Goal: Check status: Check status

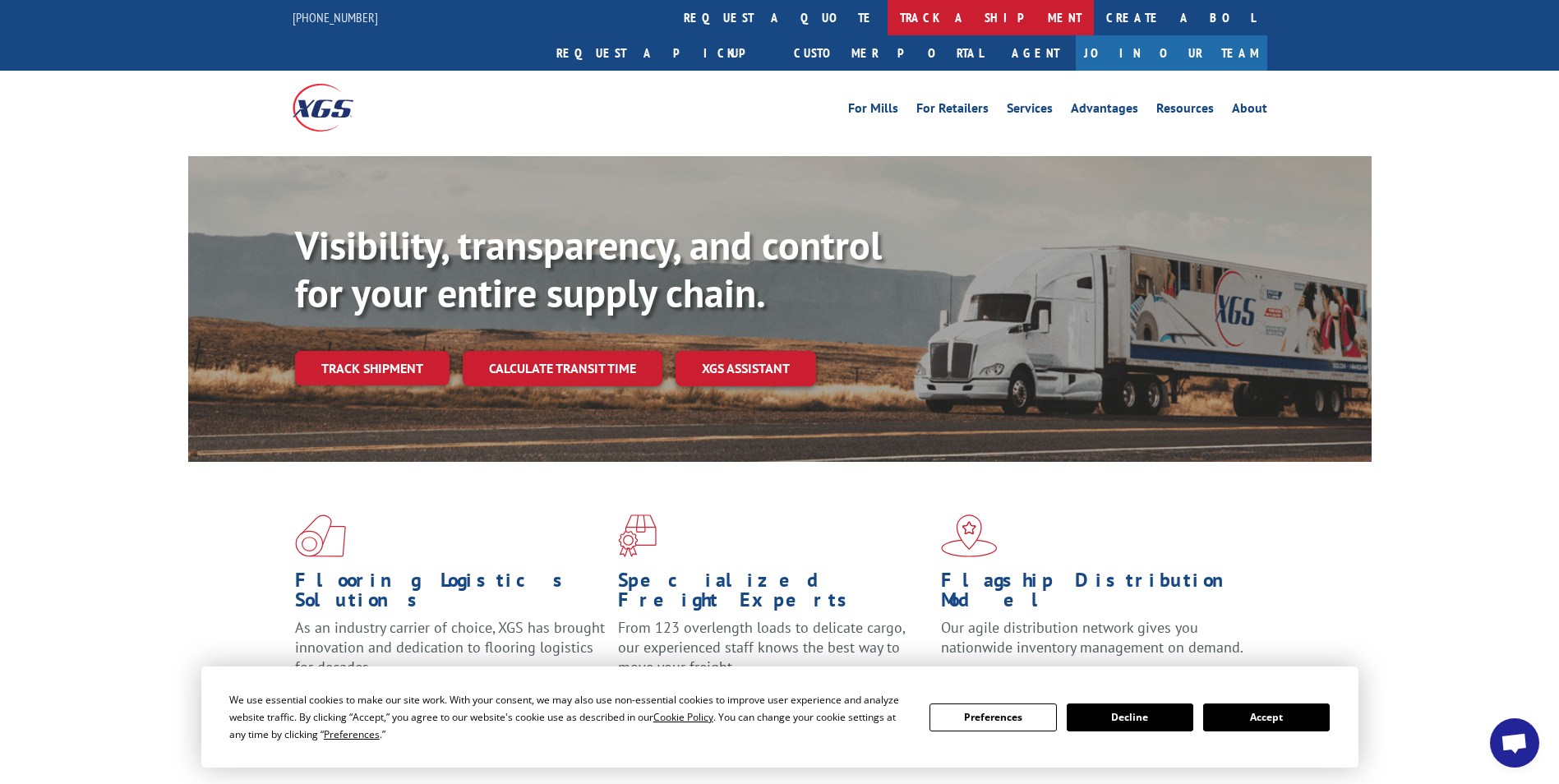
click at [888, 19] on link "track a shipment" at bounding box center [991, 17] width 207 height 36
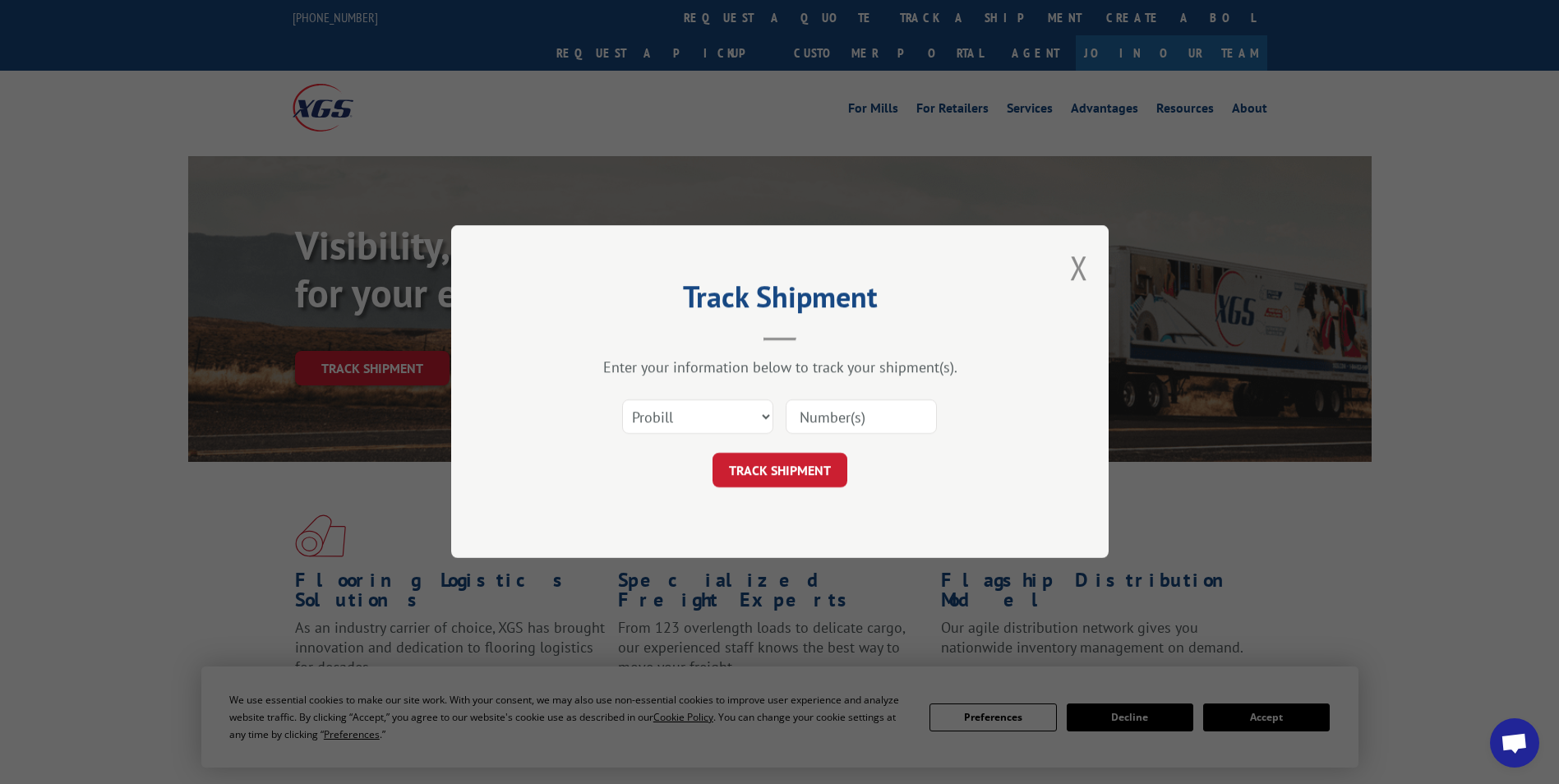
click at [835, 420] on input at bounding box center [862, 417] width 152 height 35
paste input ": 2844152"
drag, startPoint x: 810, startPoint y: 418, endPoint x: 698, endPoint y: 427, distance: 112.4
click at [699, 427] on div "Select category... Probill BOL PO : 2844152" at bounding box center [780, 417] width 493 height 54
type input "2844152"
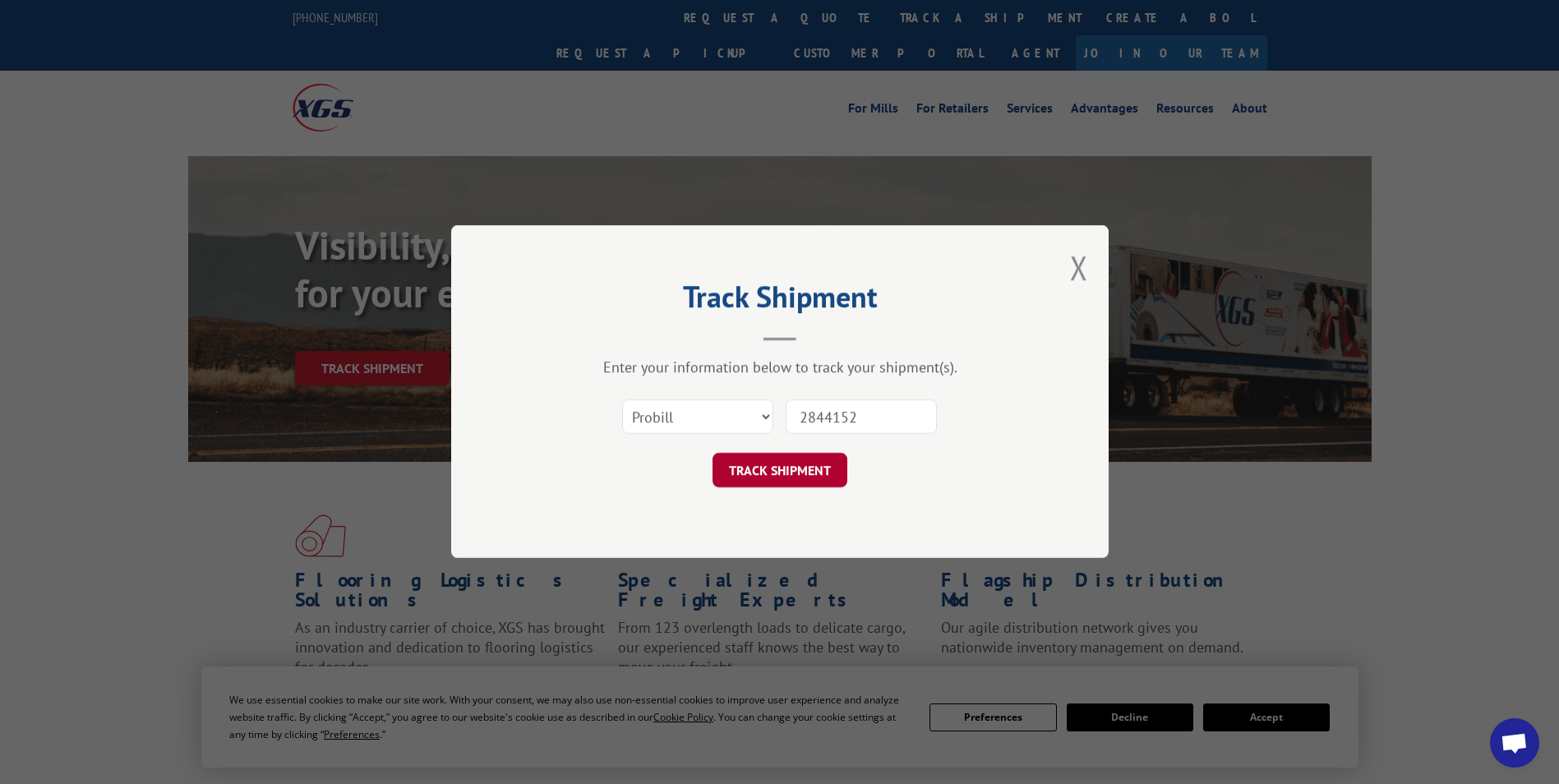
click at [790, 454] on button "TRACK SHIPMENT" at bounding box center [780, 471] width 135 height 35
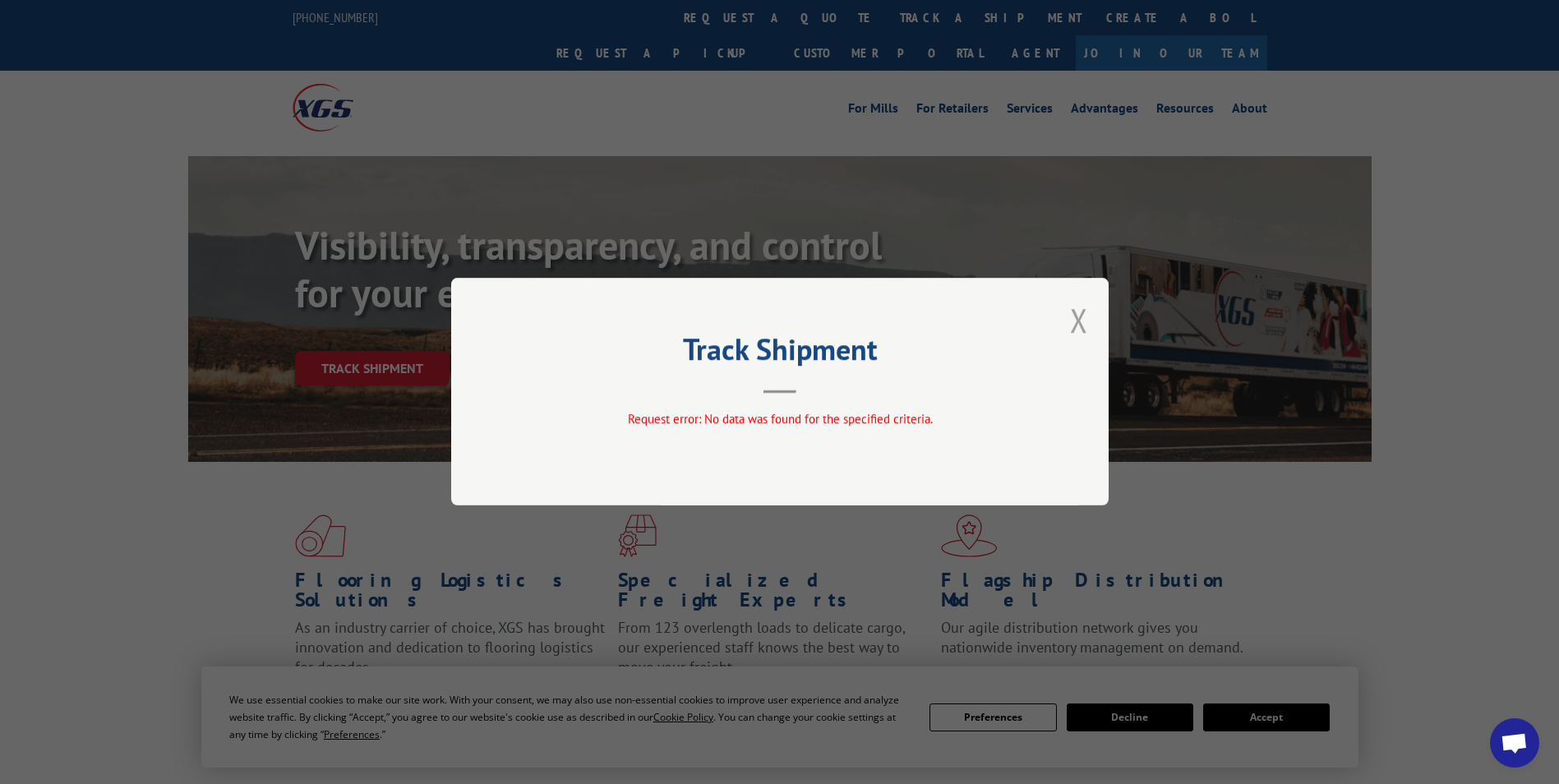
click at [1077, 318] on button "Close modal" at bounding box center [1079, 320] width 18 height 44
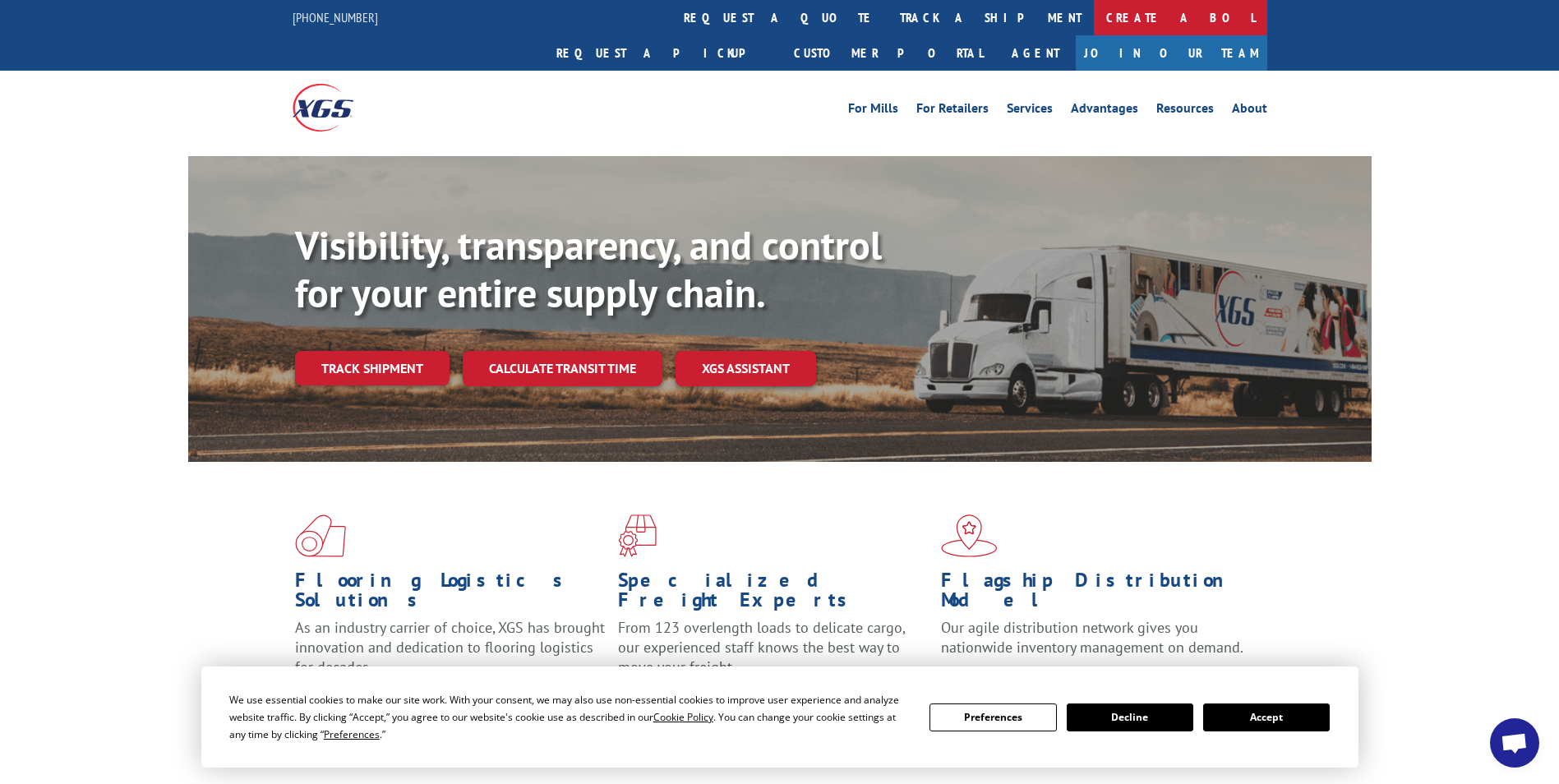
click at [1095, 21] on link "Create a BOL" at bounding box center [1181, 17] width 173 height 36
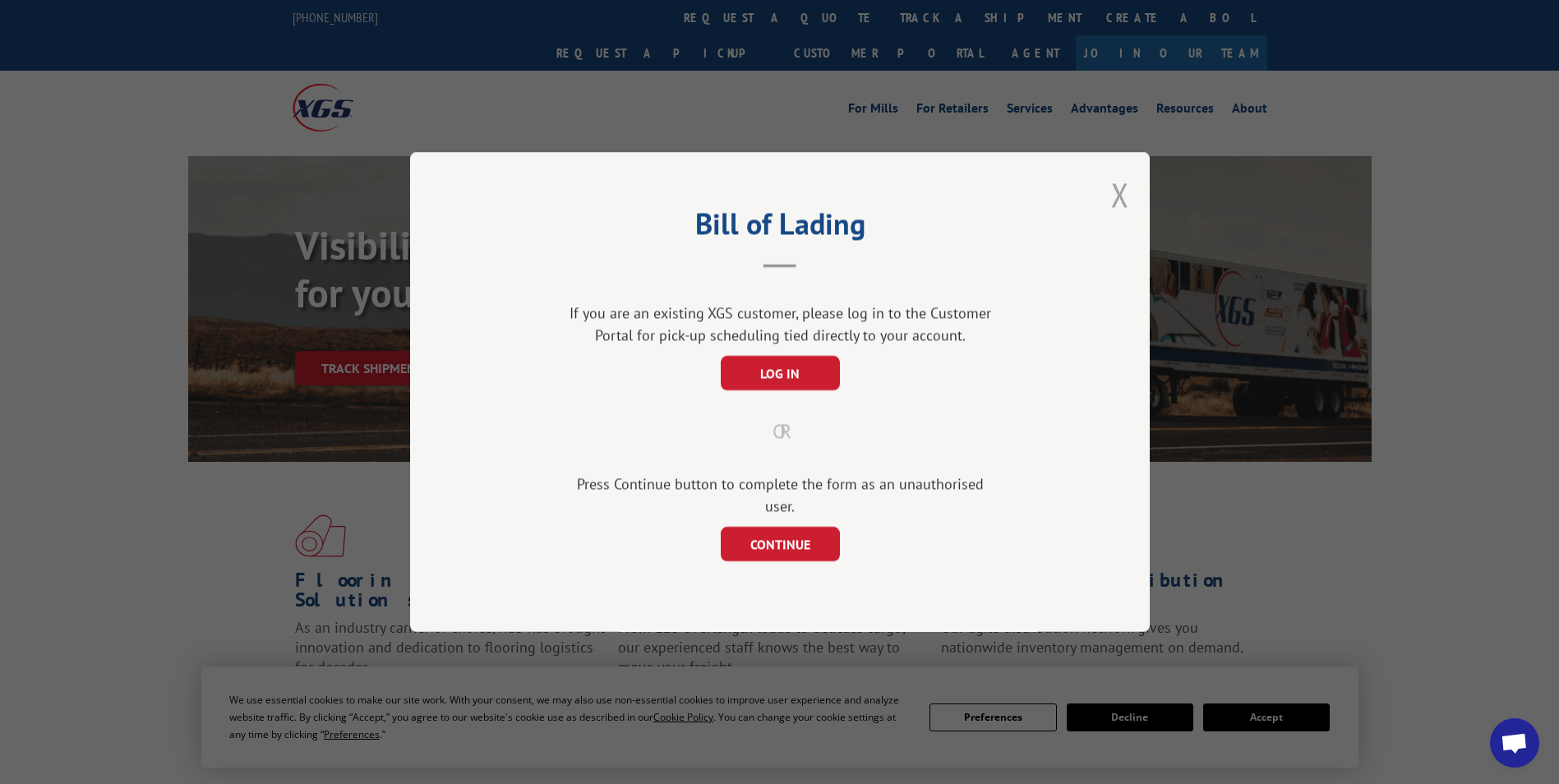
click at [1123, 200] on button "Close modal" at bounding box center [1120, 194] width 18 height 44
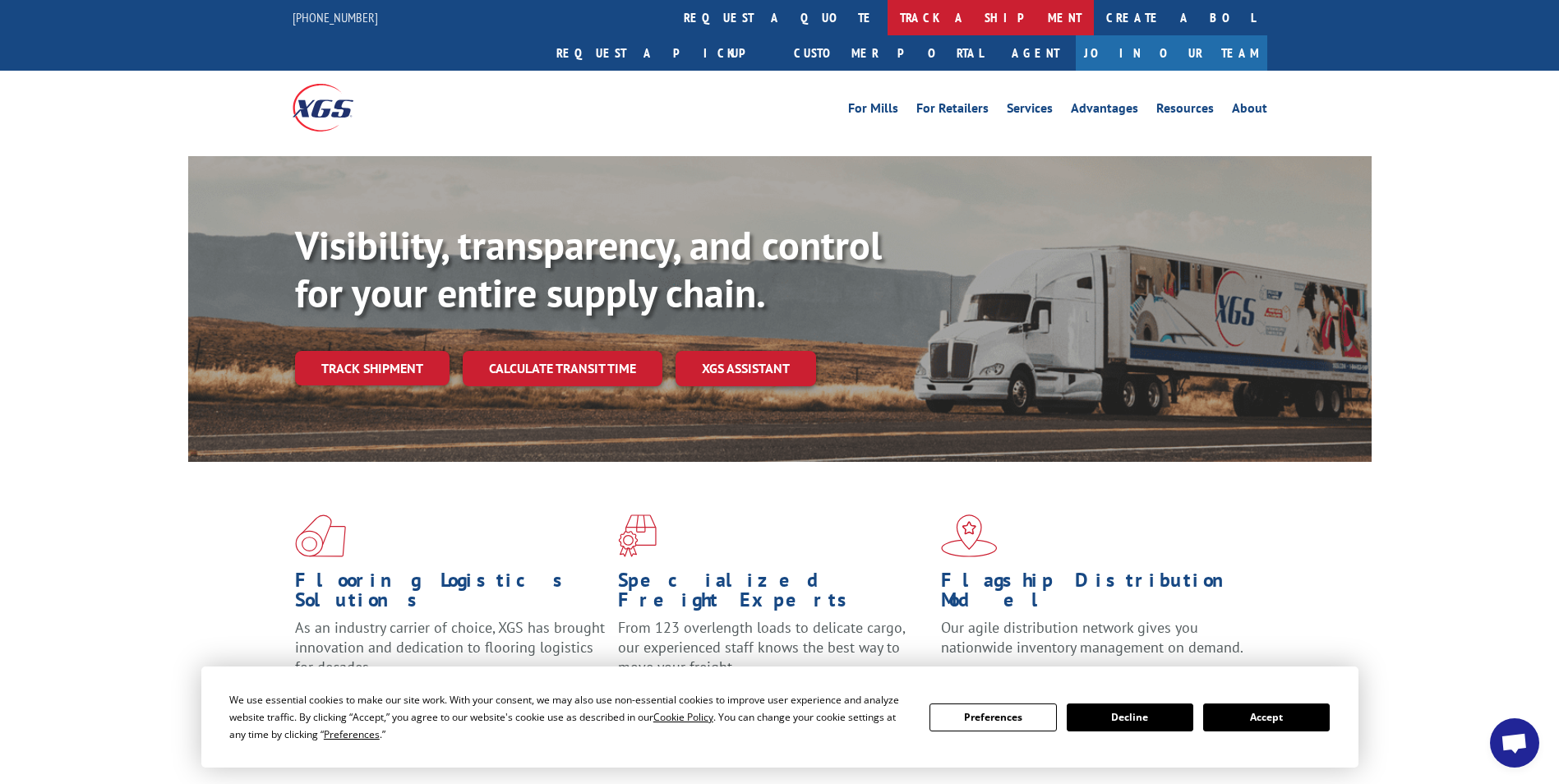
click at [888, 22] on link "track a shipment" at bounding box center [991, 17] width 207 height 36
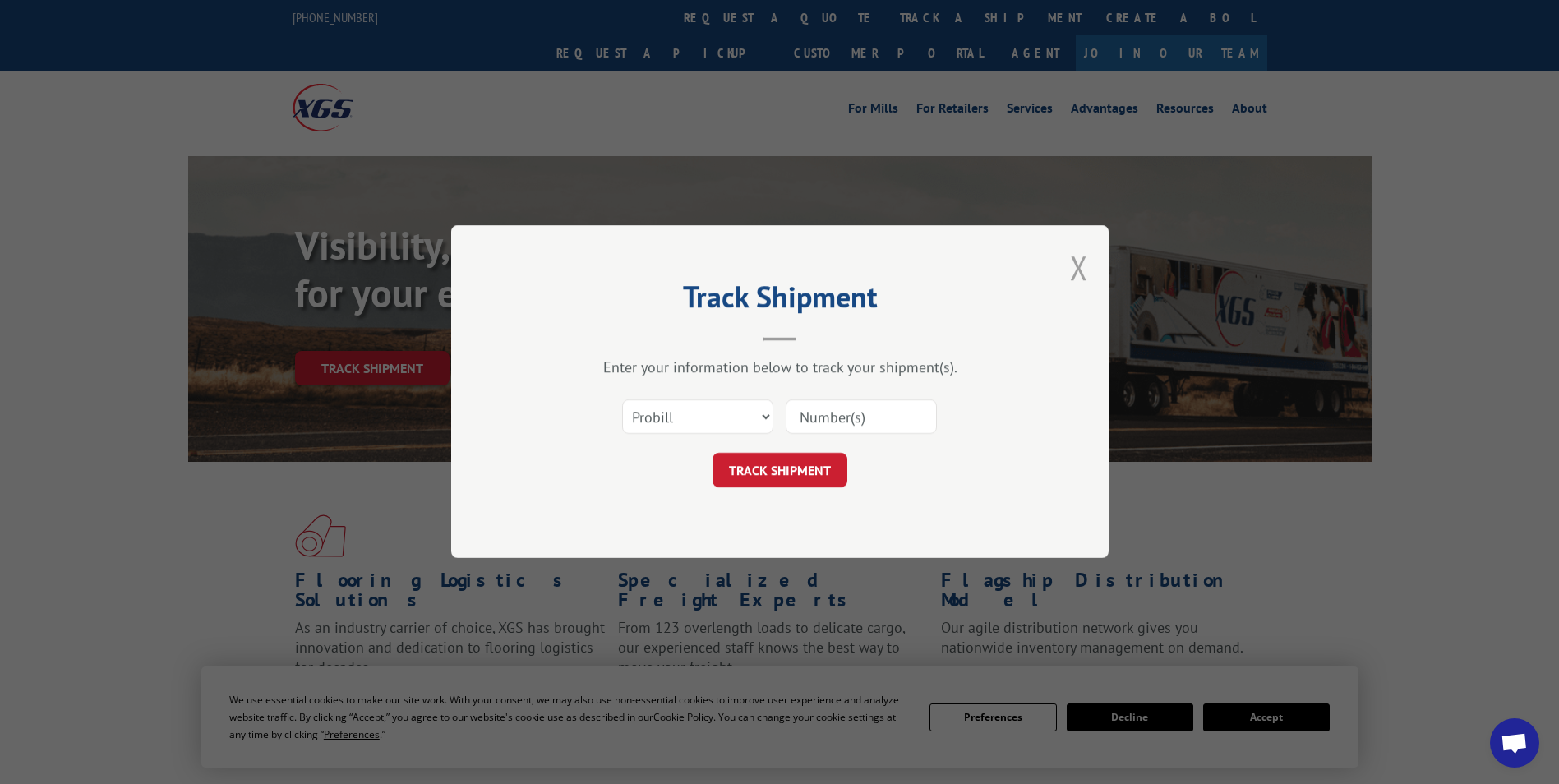
click at [1081, 255] on button "Close modal" at bounding box center [1079, 267] width 18 height 44
